Goal: Information Seeking & Learning: Check status

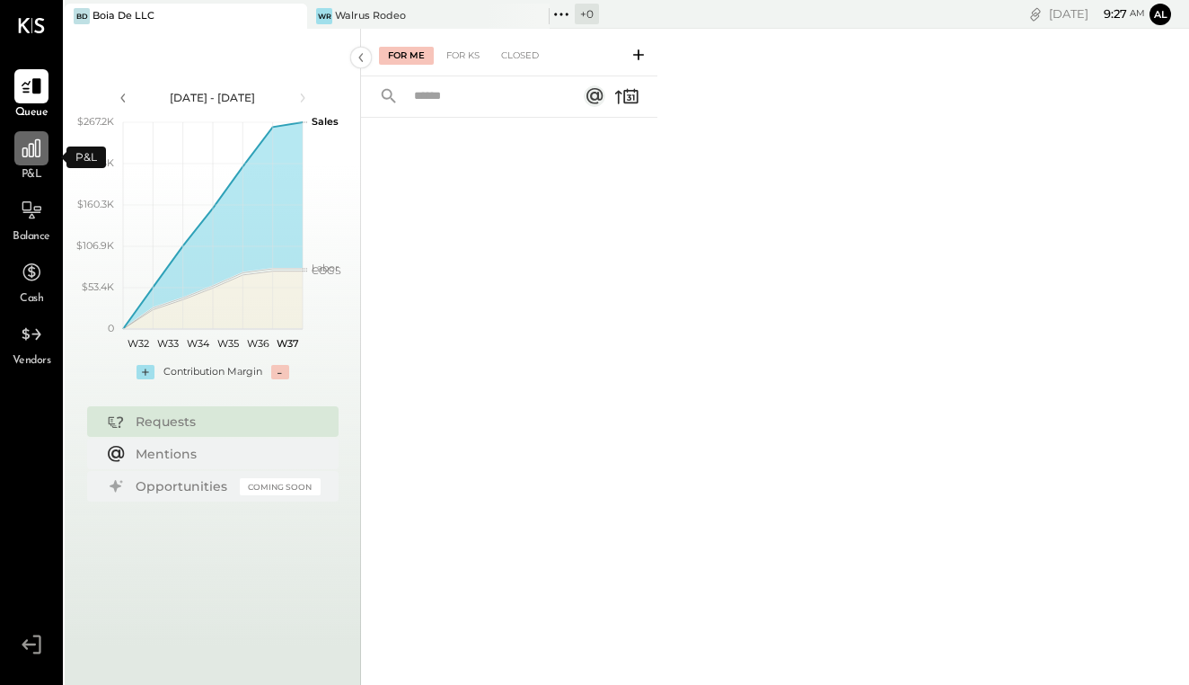
click at [32, 157] on icon at bounding box center [31, 148] width 18 height 18
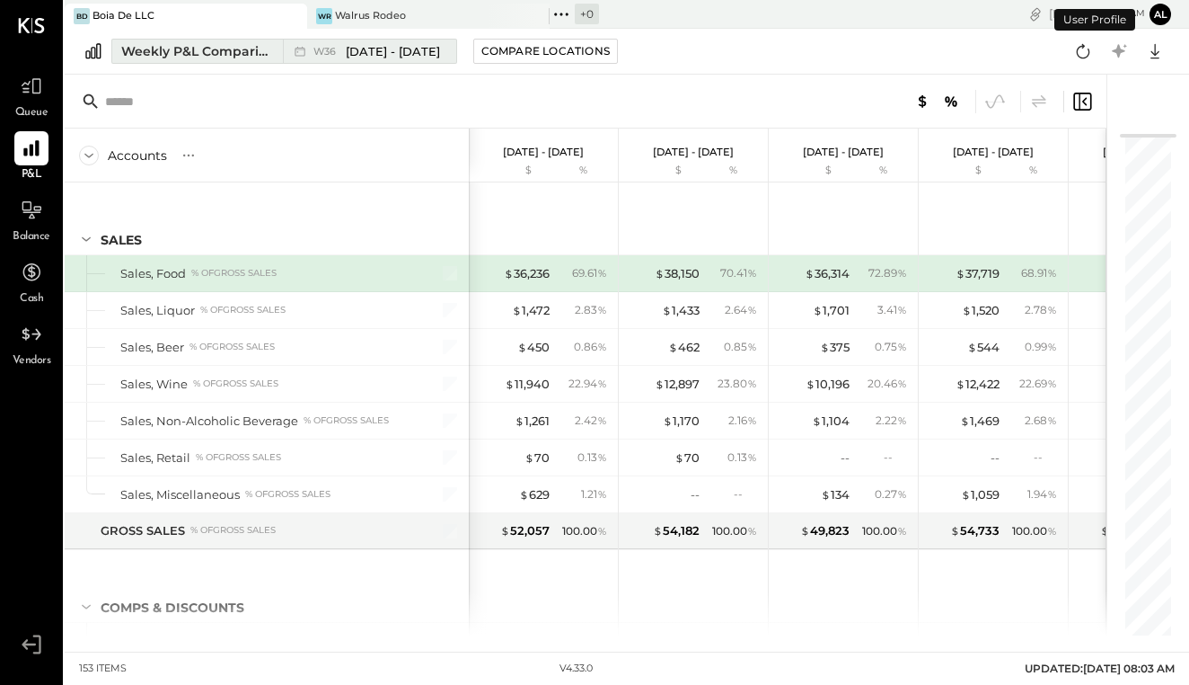
click at [352, 51] on span "[DATE] - [DATE]" at bounding box center [393, 51] width 94 height 17
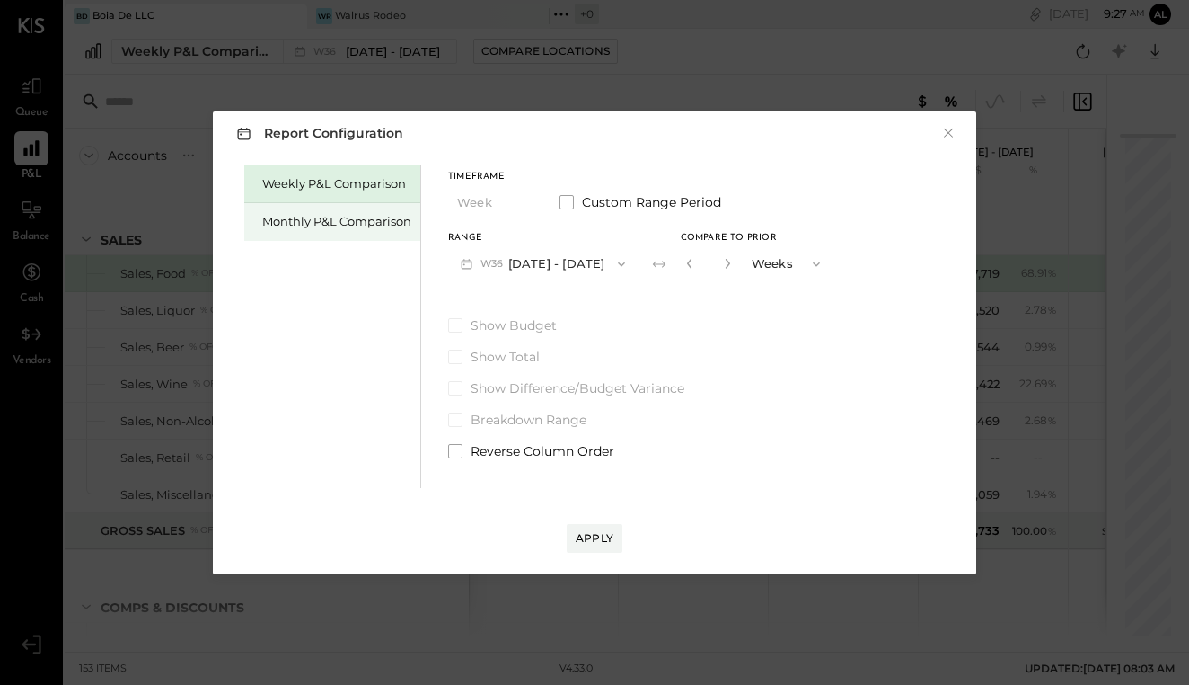
click at [334, 228] on div "Monthly P&L Comparison" at bounding box center [336, 221] width 149 height 17
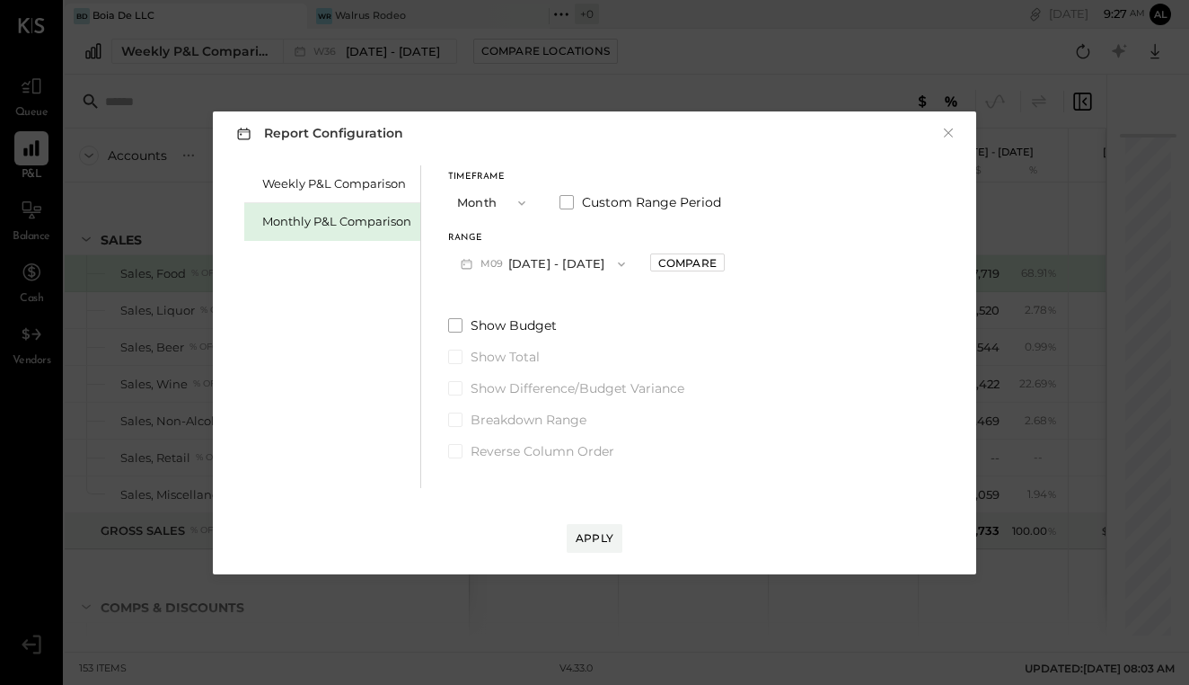
click at [497, 202] on button "Month" at bounding box center [493, 202] width 90 height 33
click at [522, 166] on div "Timeframe Month Month Quarter YTD Year Custom Range Period Range M09 [DATE] - […" at bounding box center [586, 312] width 277 height 295
click at [532, 270] on button "M09 [DATE] - [DATE]" at bounding box center [543, 263] width 190 height 33
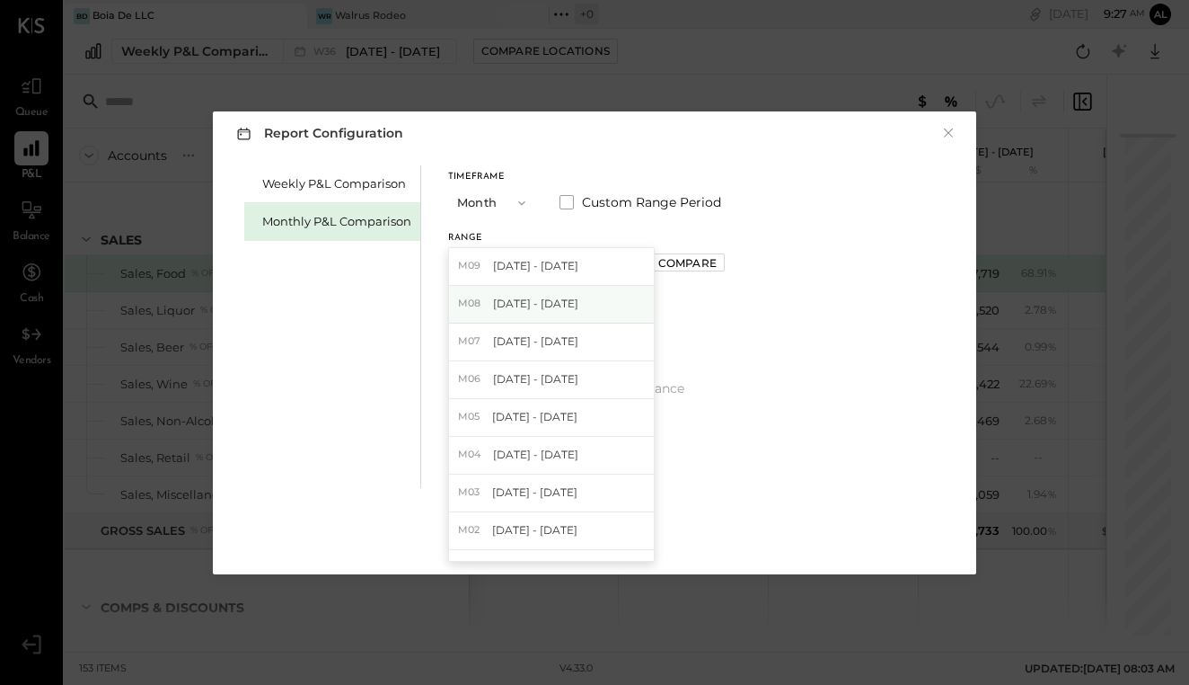
click at [535, 303] on span "[DATE] - [DATE]" at bounding box center [535, 303] width 85 height 15
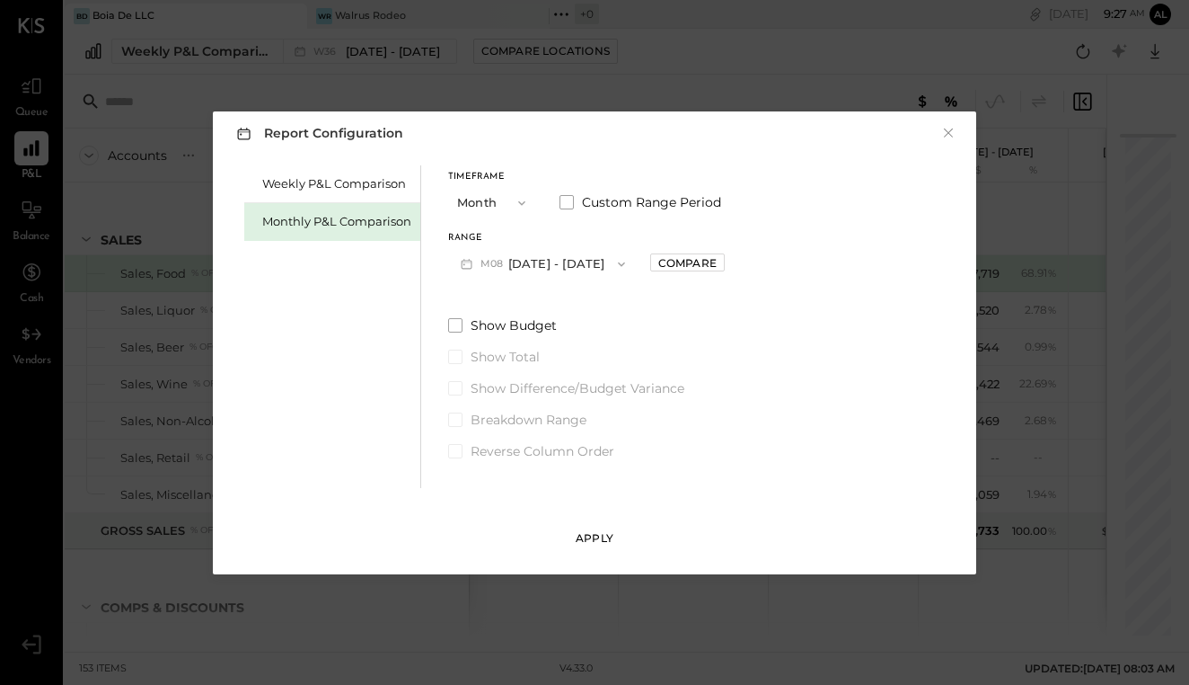
click at [607, 534] on div "Apply" at bounding box center [595, 537] width 38 height 15
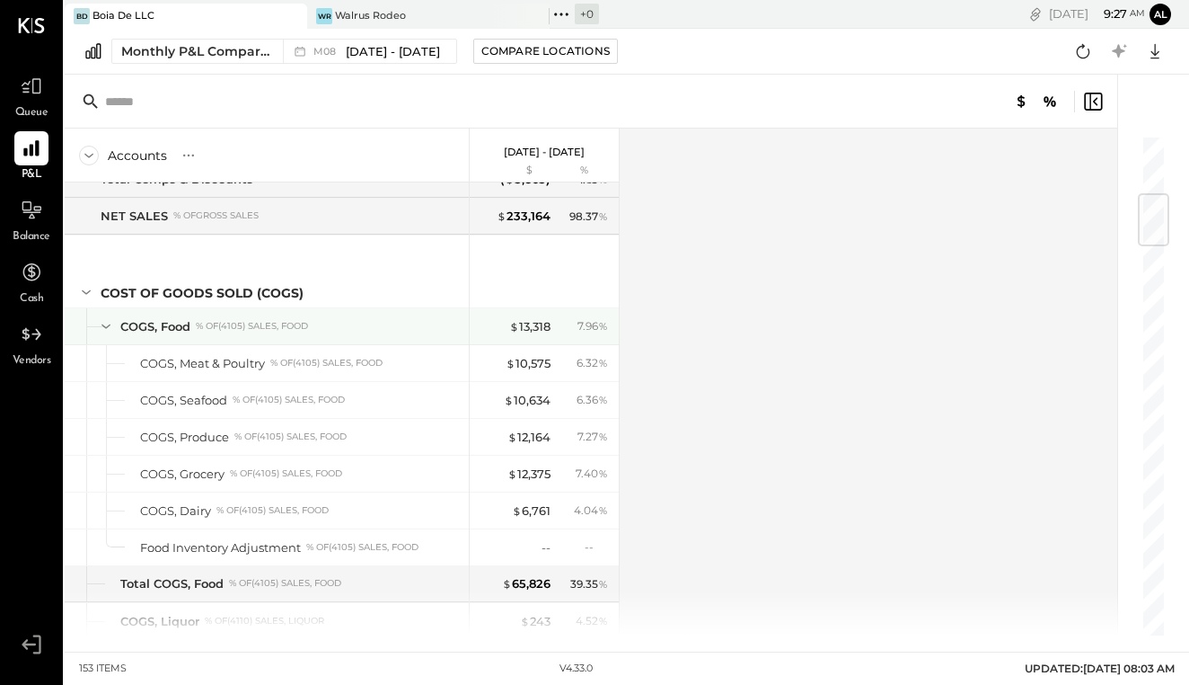
scroll to position [495, 0]
click at [104, 326] on icon at bounding box center [106, 329] width 20 height 20
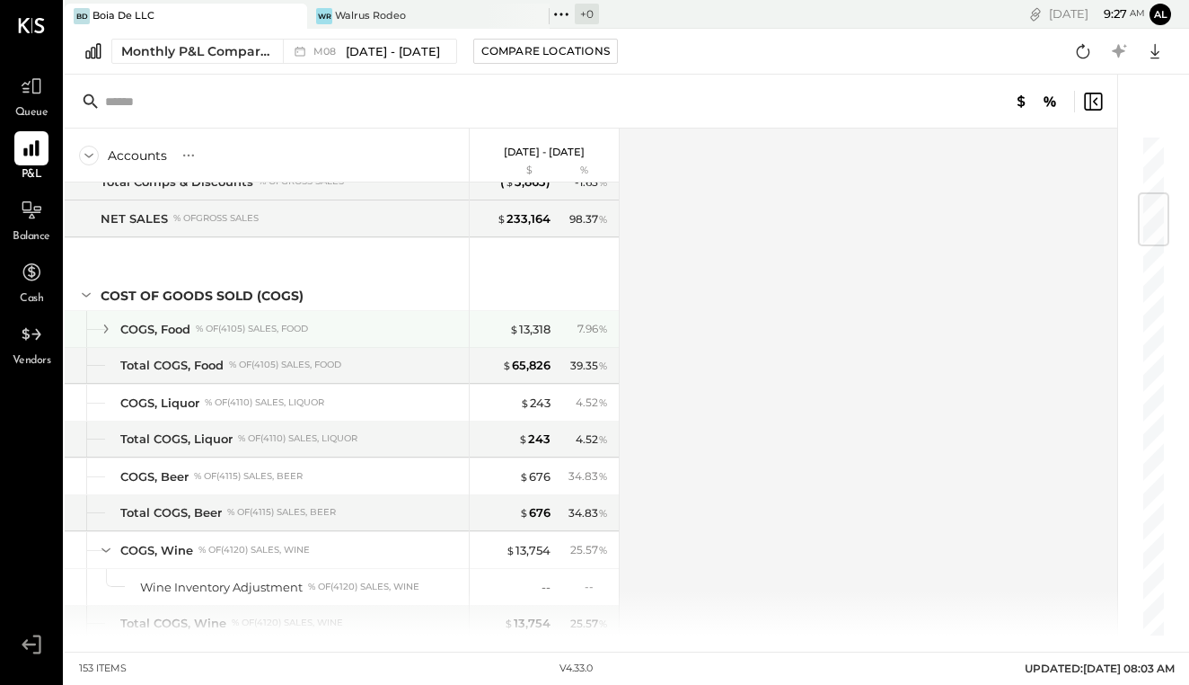
click at [104, 326] on icon at bounding box center [106, 329] width 20 height 20
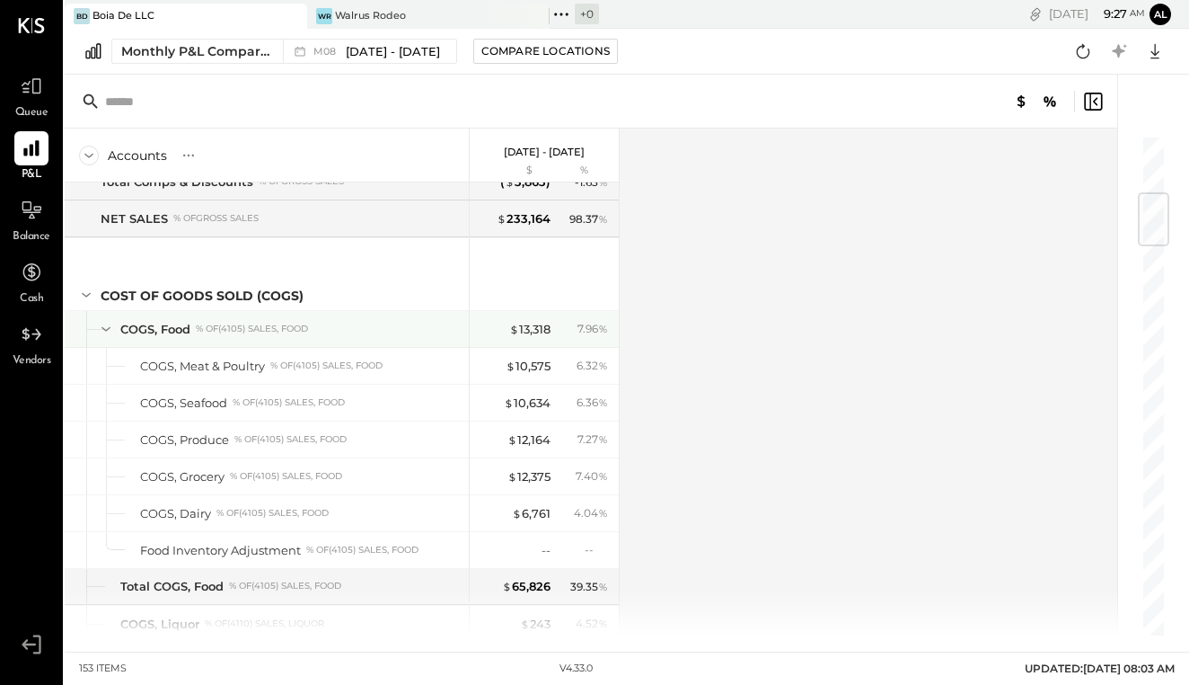
click at [104, 326] on icon at bounding box center [106, 329] width 20 height 20
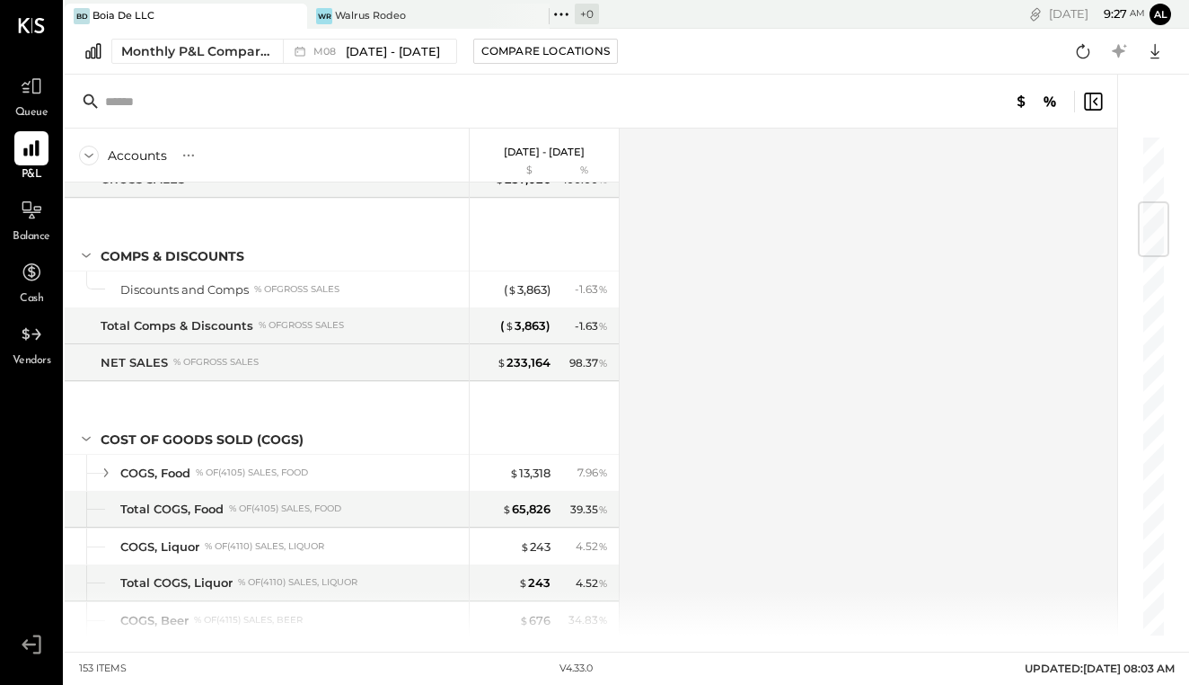
scroll to position [0, 0]
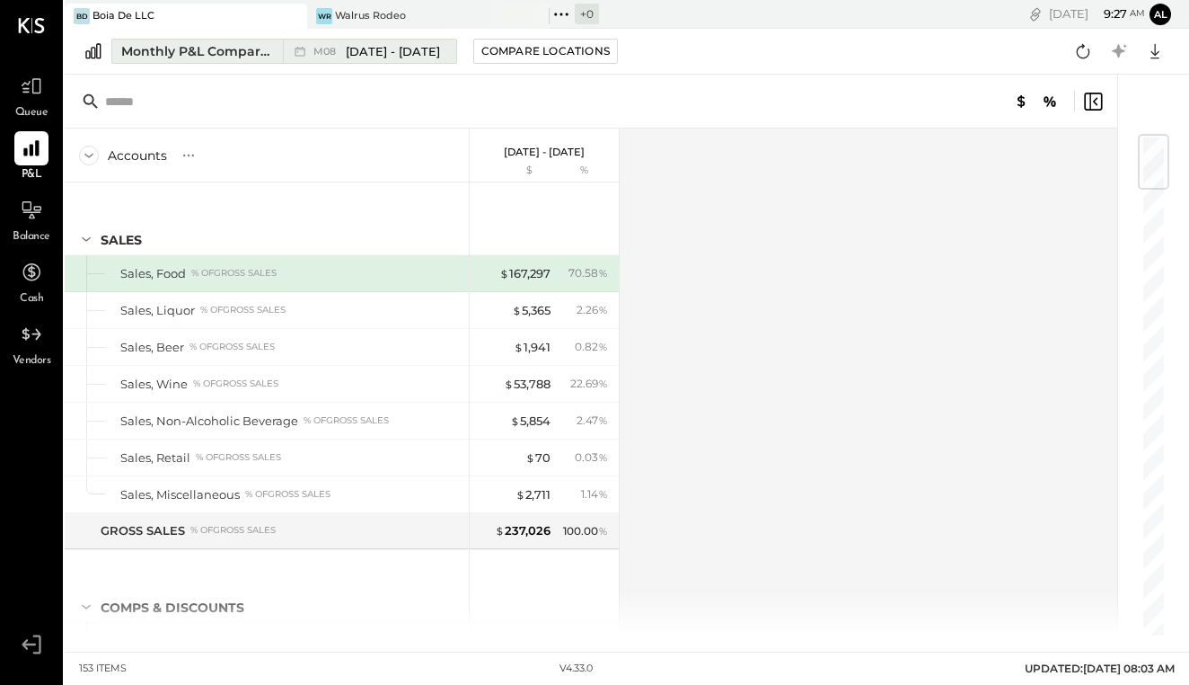
click at [338, 52] on span "M08" at bounding box center [328, 52] width 28 height 10
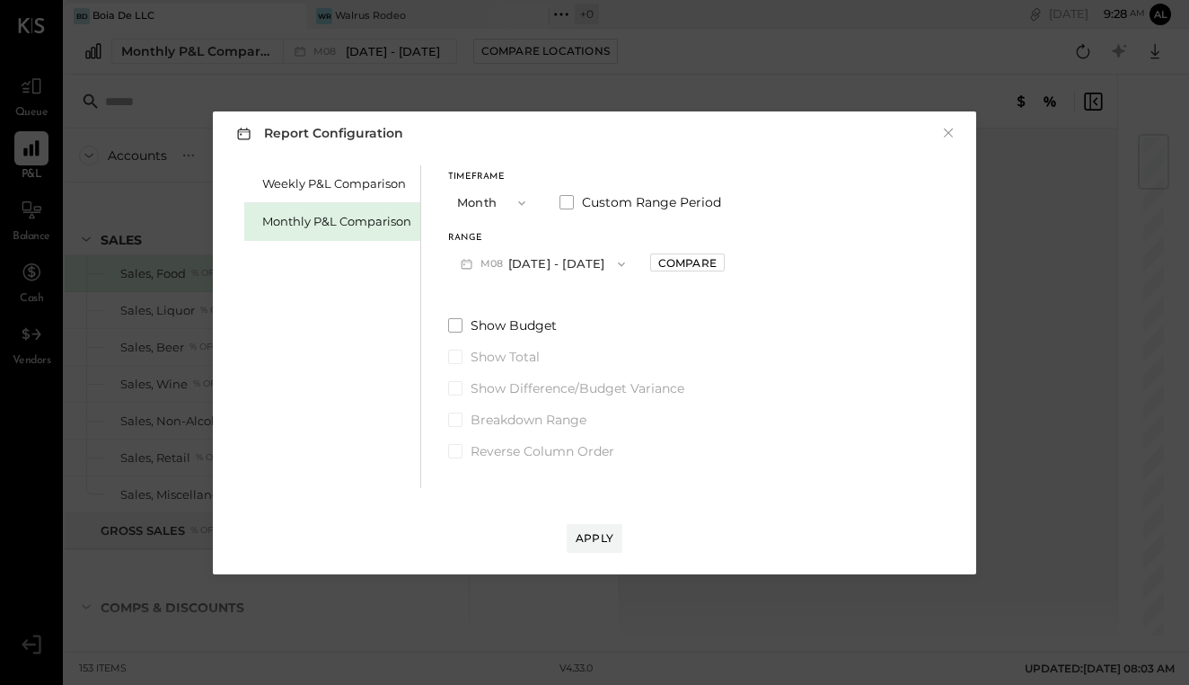
click at [628, 261] on button "M08 [DATE] - [DATE]" at bounding box center [543, 263] width 190 height 33
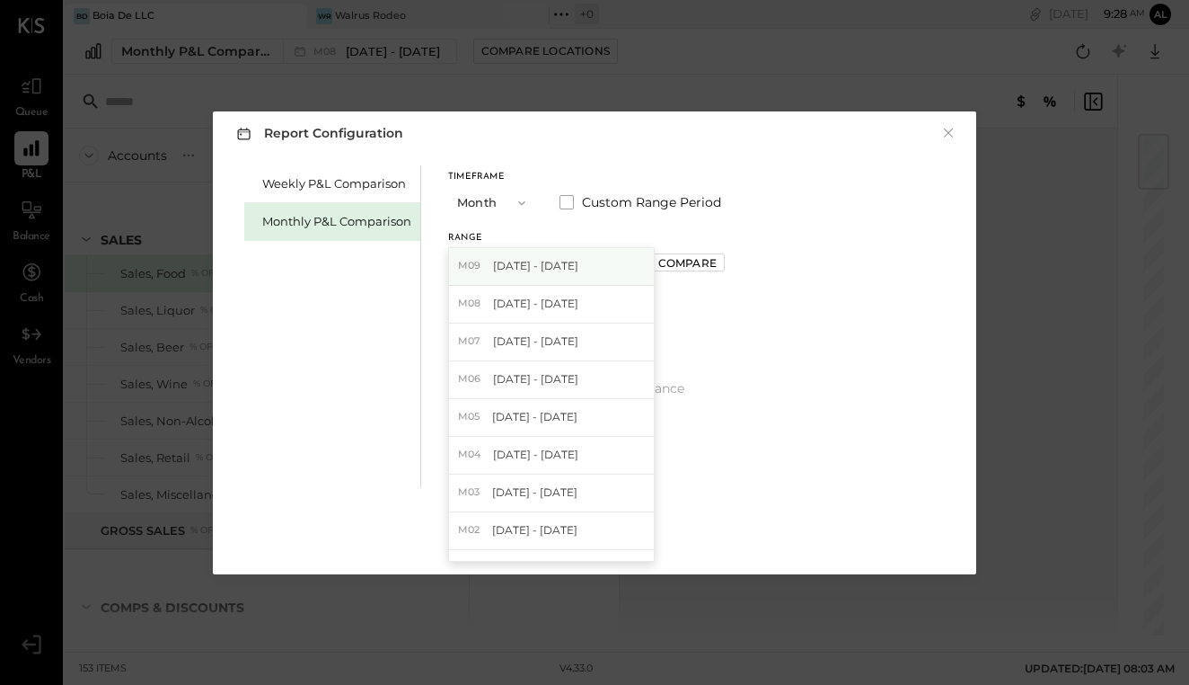
click at [605, 275] on div "M09 [DATE] - [DATE]" at bounding box center [551, 267] width 205 height 38
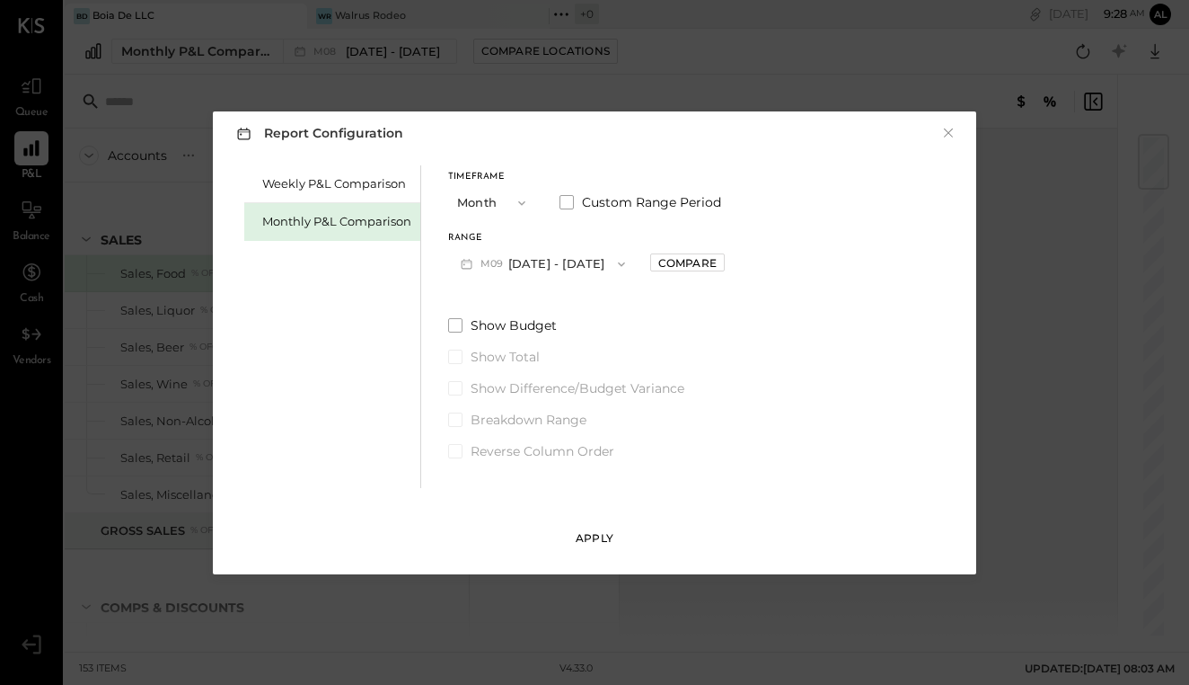
click at [597, 537] on div "Apply" at bounding box center [595, 537] width 38 height 15
